Goal: Transaction & Acquisition: Purchase product/service

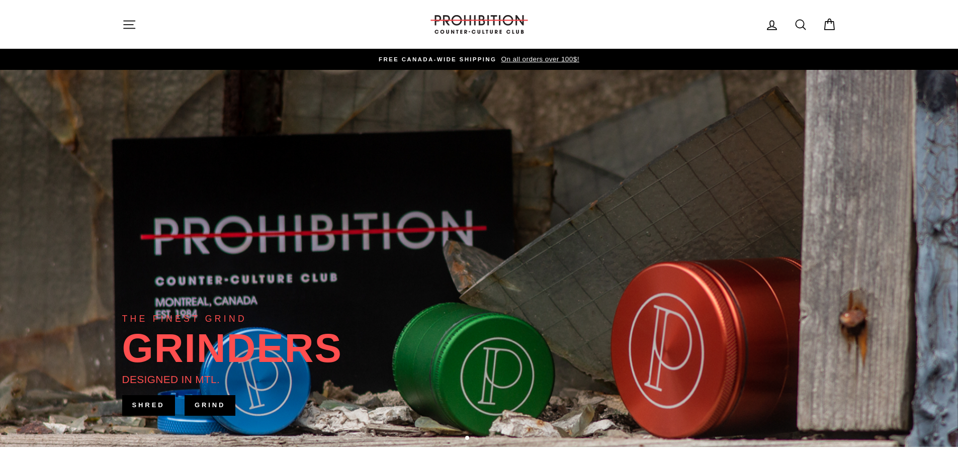
click at [798, 22] on icon at bounding box center [801, 25] width 14 height 14
click at [652, 28] on input "Search our store" at bounding box center [475, 25] width 662 height 34
type input "yocan"
click at [122, 8] on button "Search" at bounding box center [133, 25] width 22 height 34
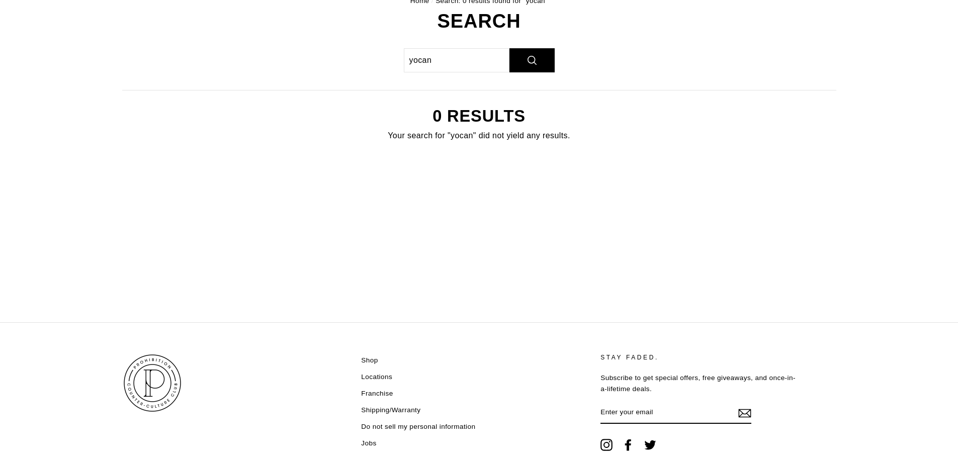
scroll to position [101, 0]
click at [434, 55] on input "yocan" at bounding box center [457, 59] width 106 height 24
drag, startPoint x: 438, startPoint y: 57, endPoint x: 244, endPoint y: 71, distance: 193.6
click at [245, 71] on div "Search yocan Search 0 results Your search for "yocan" did not yield any results." at bounding box center [473, 89] width 725 height 156
type input "iris"
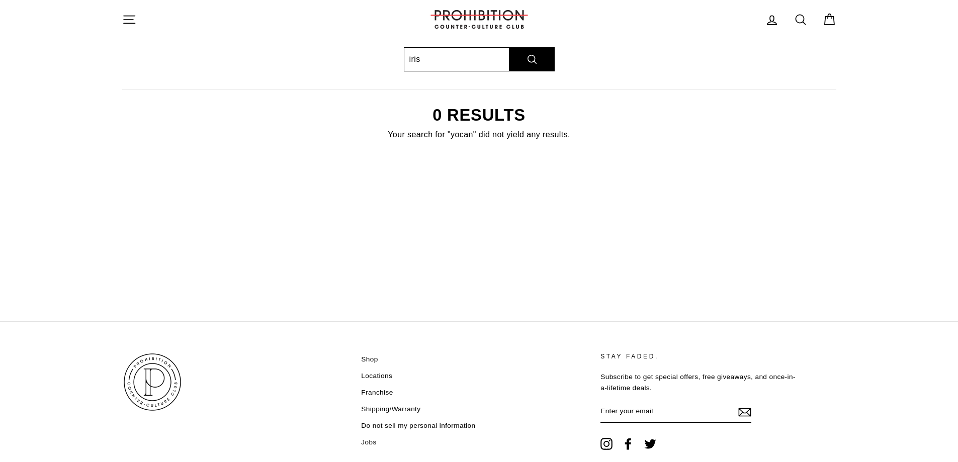
click at [509, 47] on button "Search" at bounding box center [531, 59] width 45 height 24
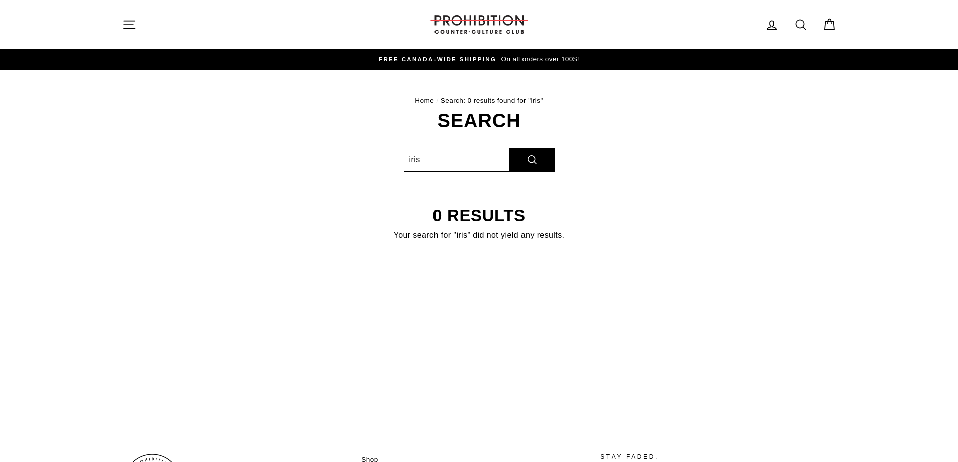
drag, startPoint x: 453, startPoint y: 157, endPoint x: 0, endPoint y: 127, distance: 454.1
click at [0, 140] on main "Home / Search: 0 results found for "iris" Search iris Search 0 results Your sea…" at bounding box center [479, 246] width 958 height 352
type input "kodo"
click at [509, 148] on button "Search" at bounding box center [531, 160] width 45 height 24
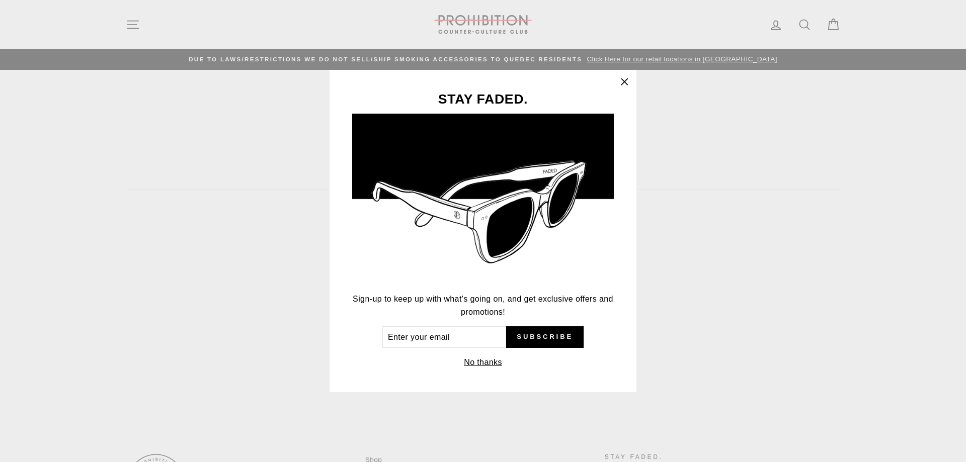
drag, startPoint x: 621, startPoint y: 83, endPoint x: 615, endPoint y: 88, distance: 6.8
click at [619, 84] on icon "button" at bounding box center [624, 82] width 14 height 14
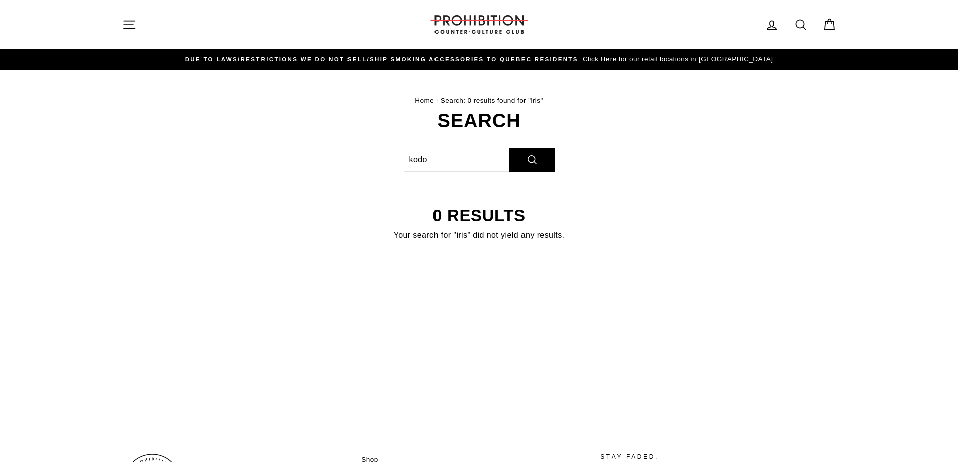
click at [121, 19] on button "Site navigation" at bounding box center [129, 25] width 26 height 22
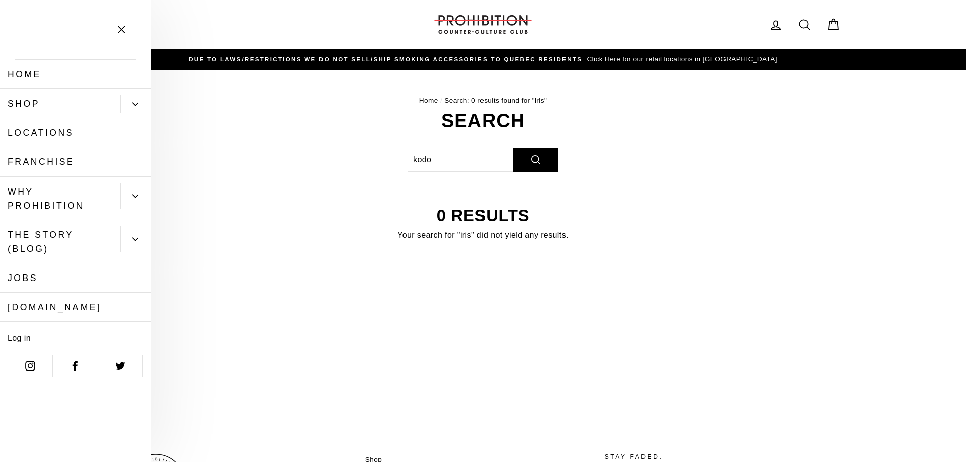
click at [41, 103] on link "Shop" at bounding box center [60, 103] width 120 height 29
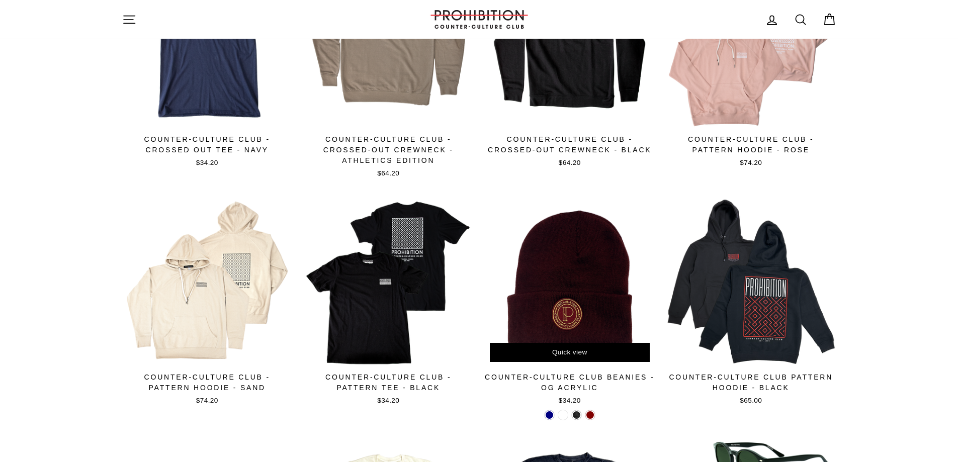
scroll to position [603, 0]
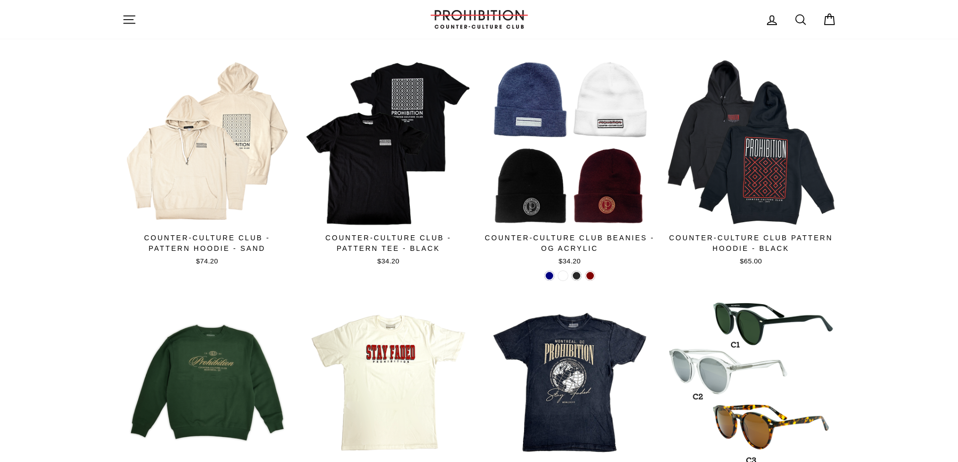
click at [799, 12] on link "Search" at bounding box center [801, 20] width 26 height 22
type input "kodo"
click at [122, 8] on button "Search" at bounding box center [133, 20] width 22 height 24
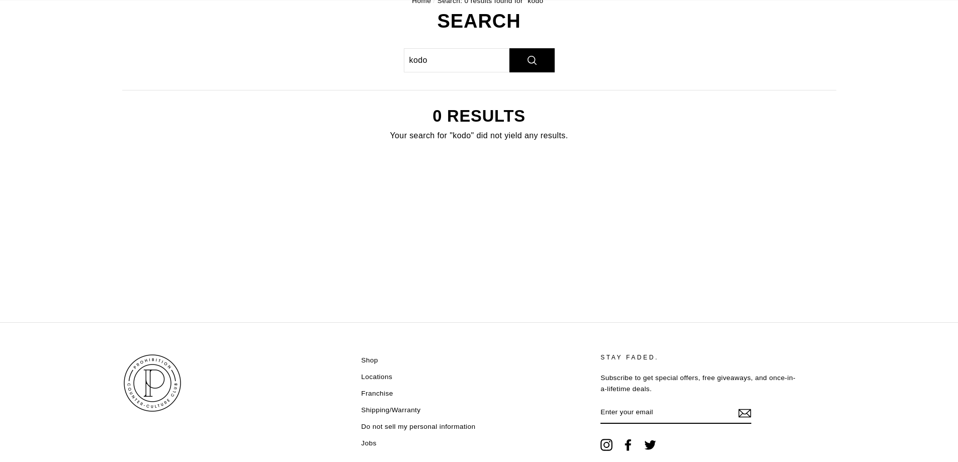
scroll to position [101, 0]
click at [120, 14] on button "Site navigation" at bounding box center [129, 20] width 26 height 22
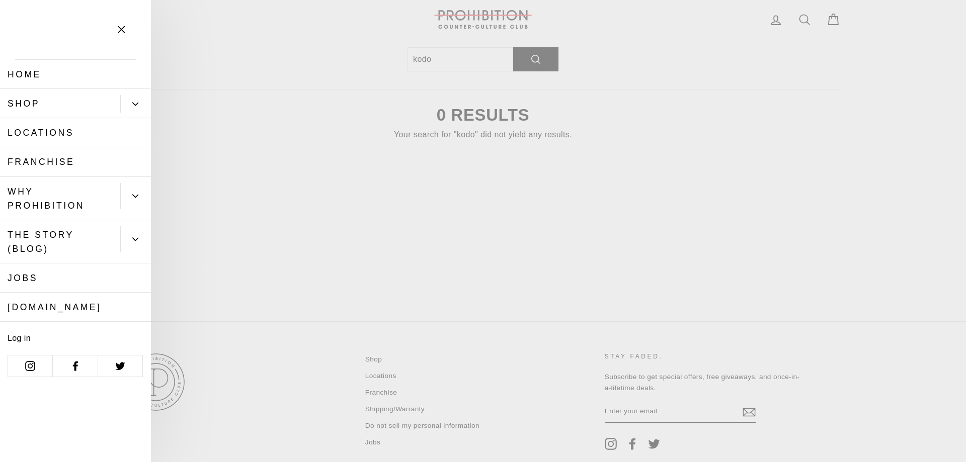
click at [245, 176] on main "Home / Search: 0 results found for "kodo" Search kodo Search 0 results Your sea…" at bounding box center [483, 145] width 966 height 352
